Goal: Find specific page/section: Find specific page/section

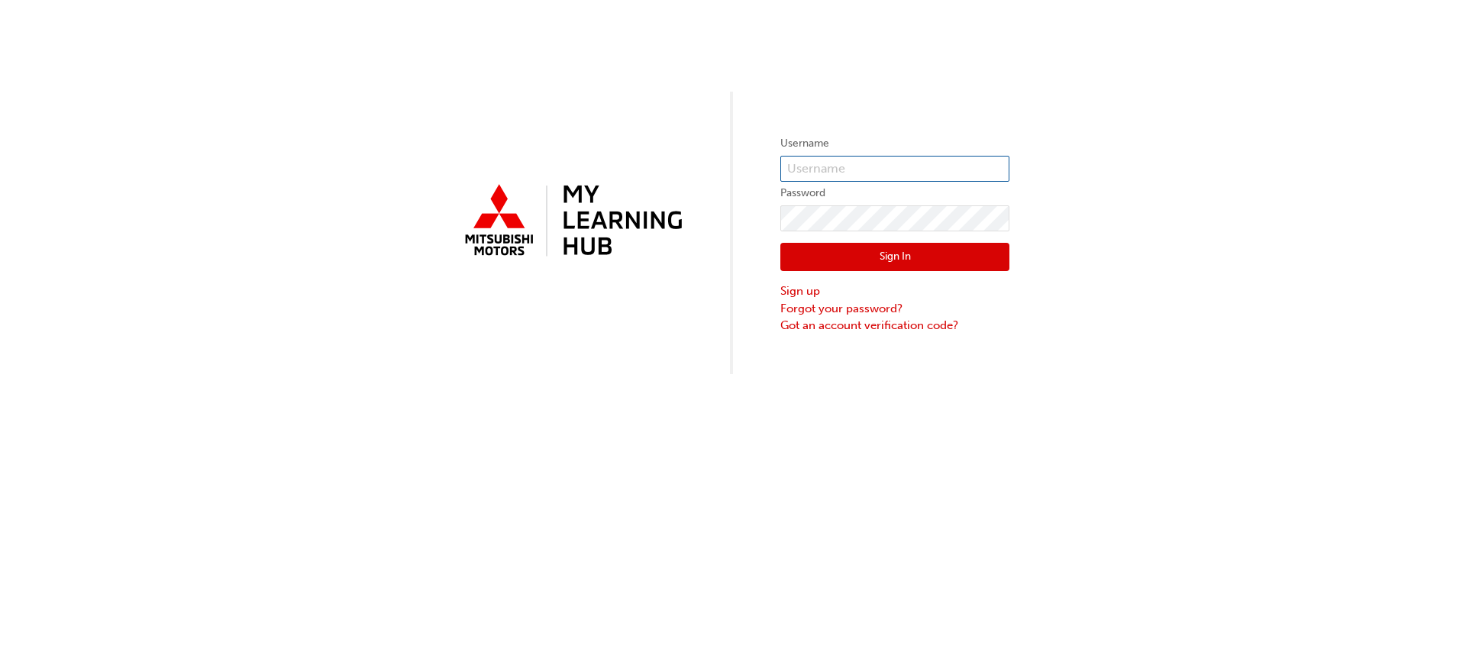
type input "[PERSON_NAME][EMAIL_ADDRESS][DOMAIN_NAME]"
click at [805, 248] on button "Sign In" at bounding box center [894, 257] width 229 height 29
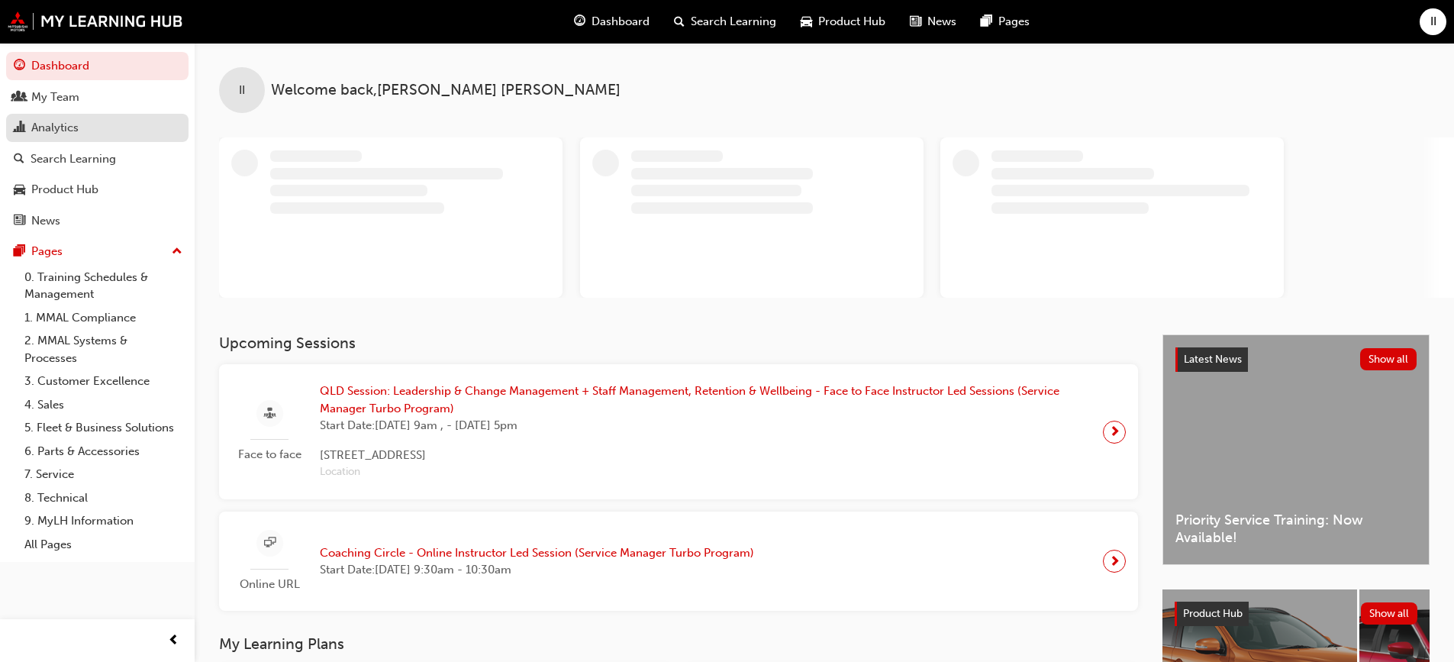
click at [56, 131] on div "Analytics" at bounding box center [54, 128] width 47 height 18
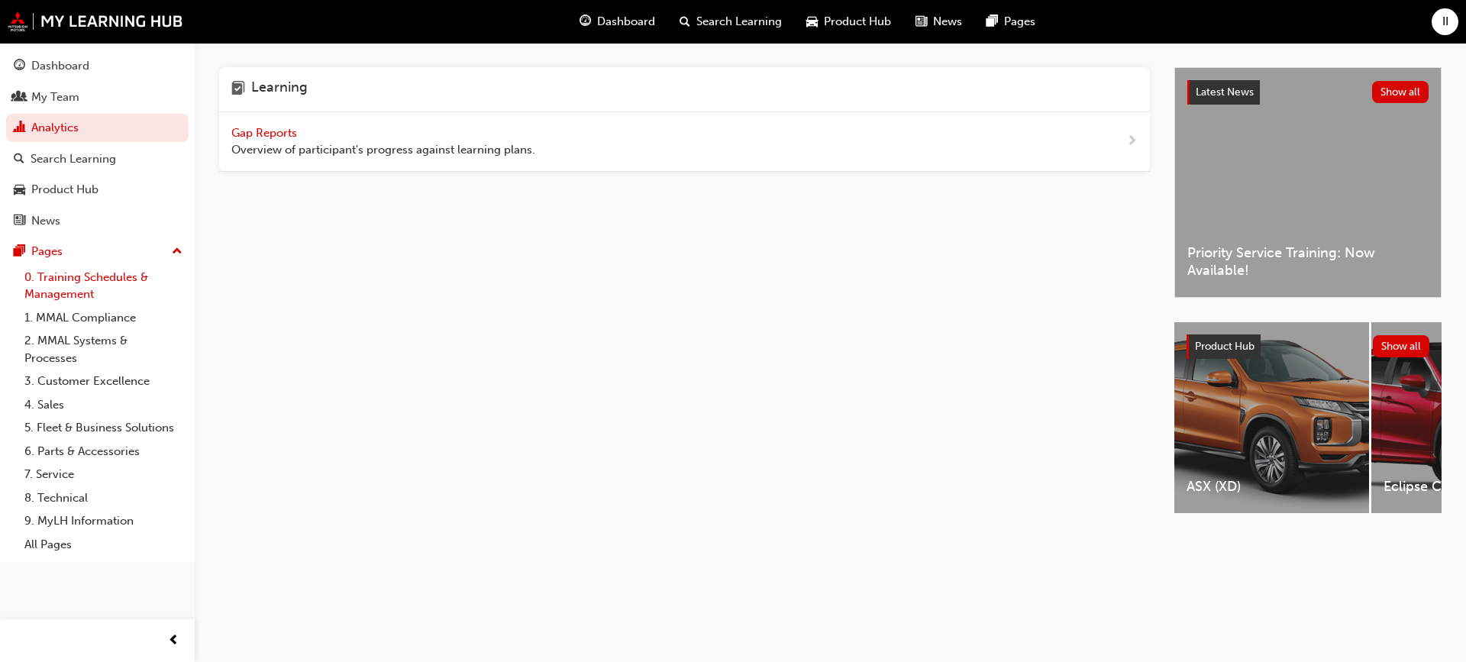
click at [65, 276] on link "0. Training Schedules & Management" at bounding box center [103, 286] width 170 height 40
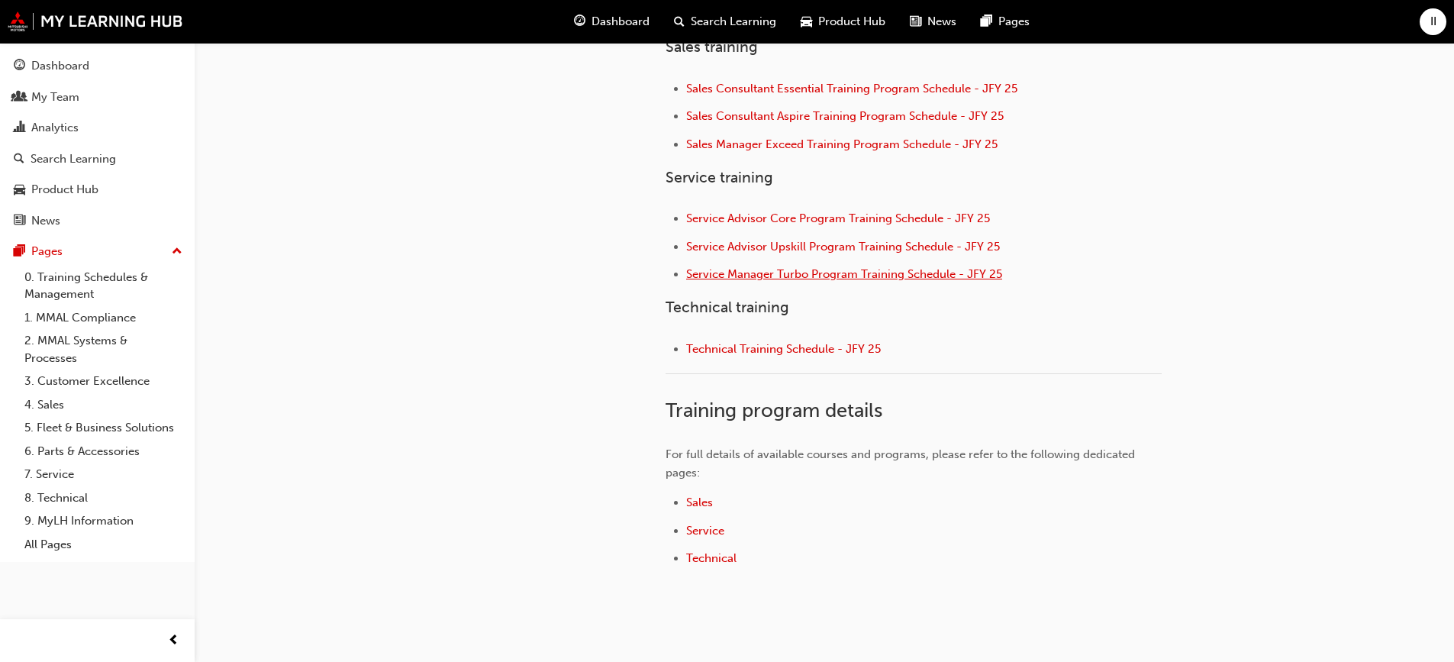
scroll to position [687, 0]
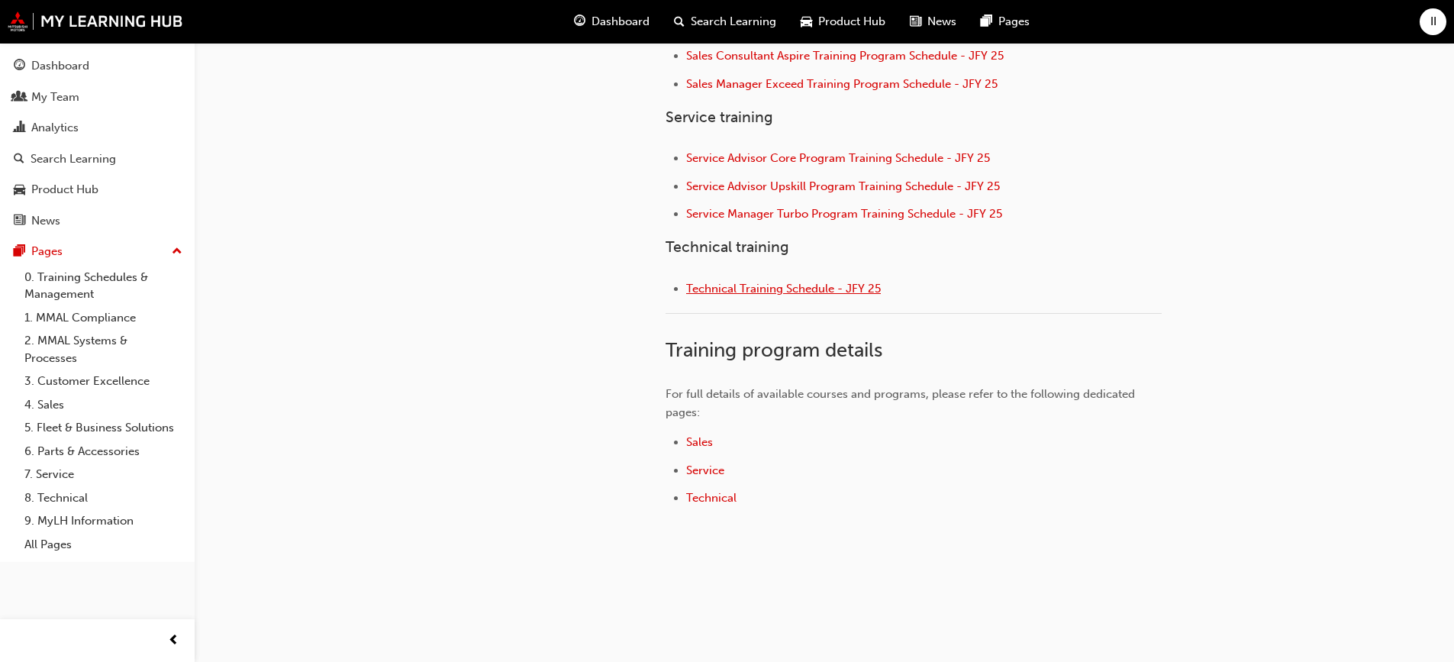
click at [765, 283] on span "Technical Training Schedule - JFY 25" at bounding box center [783, 289] width 195 height 14
